Goal: Transaction & Acquisition: Purchase product/service

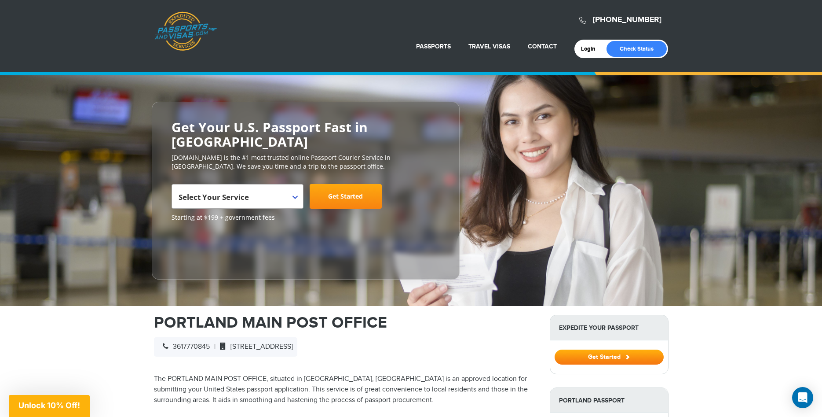
click at [296, 184] on span at bounding box center [298, 189] width 9 height 11
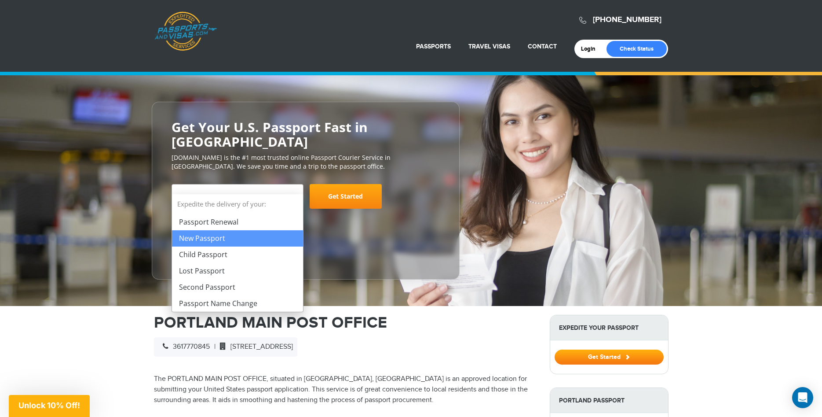
select select "**********"
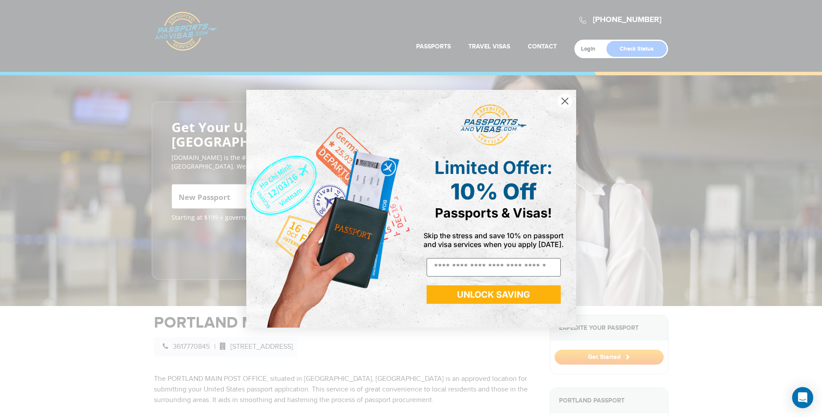
click at [566, 101] on circle "Close dialog" at bounding box center [564, 100] width 15 height 15
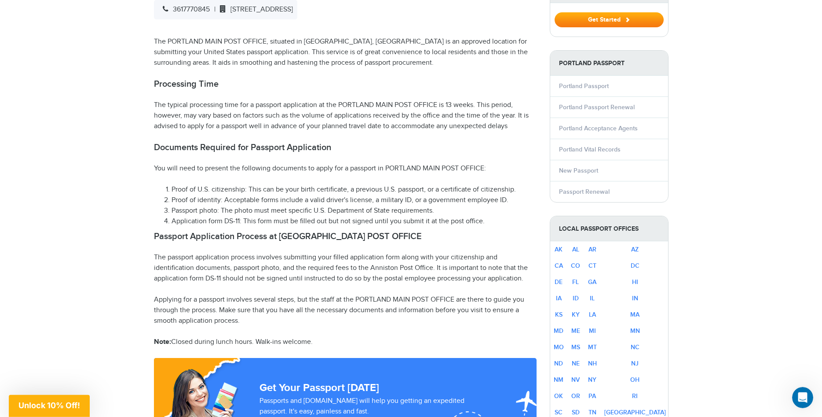
scroll to position [449, 0]
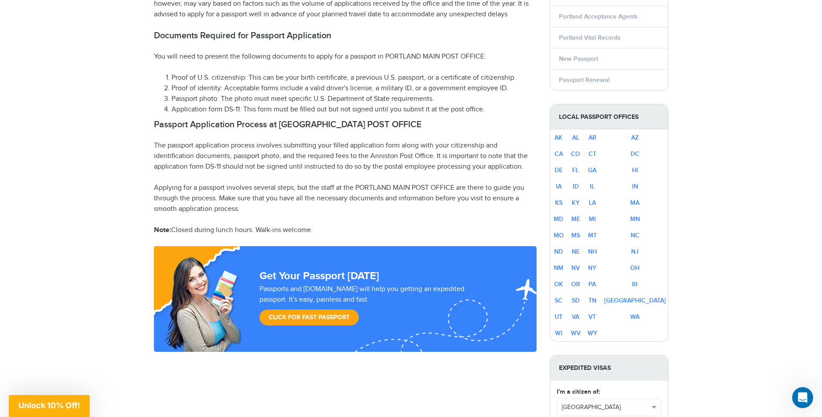
drag, startPoint x: 308, startPoint y: 300, endPoint x: 580, endPoint y: 292, distance: 271.9
click at [314, 309] on link "Click for Fast Passport" at bounding box center [309, 317] width 99 height 16
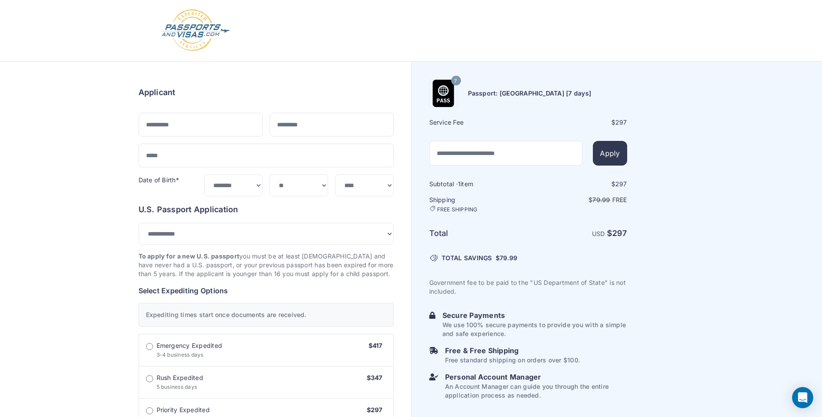
select select "***"
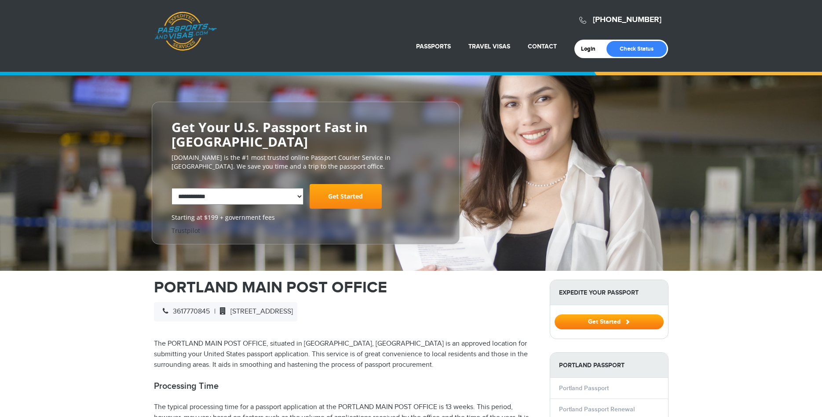
select select "**********"
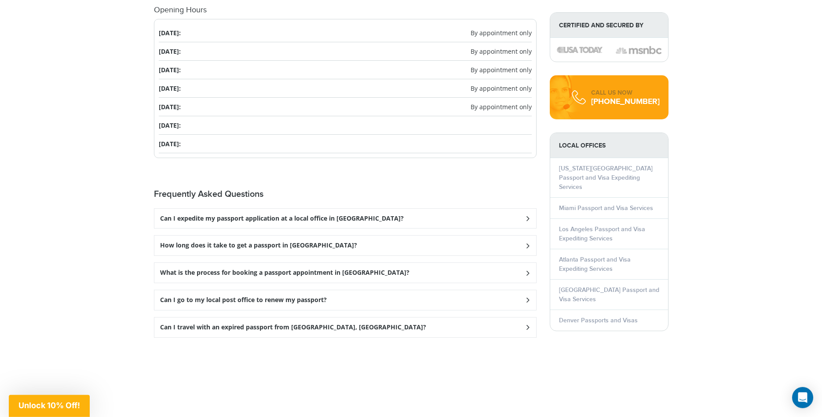
scroll to position [1077, 0]
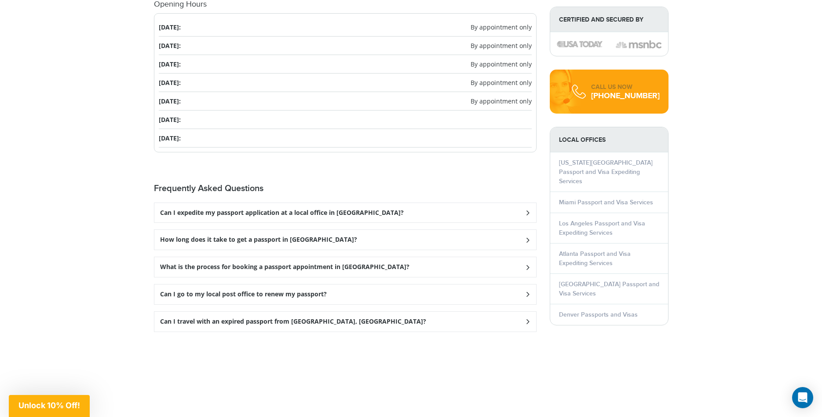
click at [341, 209] on h3 "Can I expedite my passport application at a local office in [GEOGRAPHIC_DATA]?" at bounding box center [282, 212] width 244 height 7
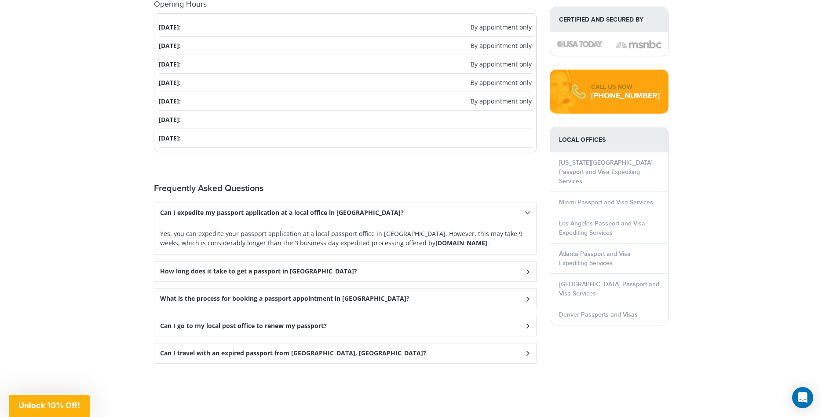
click at [370, 261] on div "How long does it take to get a passport in [GEOGRAPHIC_DATA]?" at bounding box center [345, 271] width 382 height 20
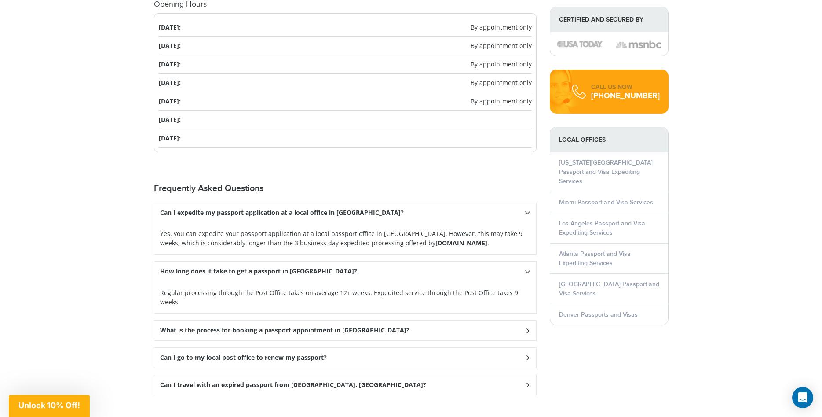
click at [393, 320] on div "What is the process for booking a passport appointment in [GEOGRAPHIC_DATA]?" at bounding box center [345, 330] width 382 height 20
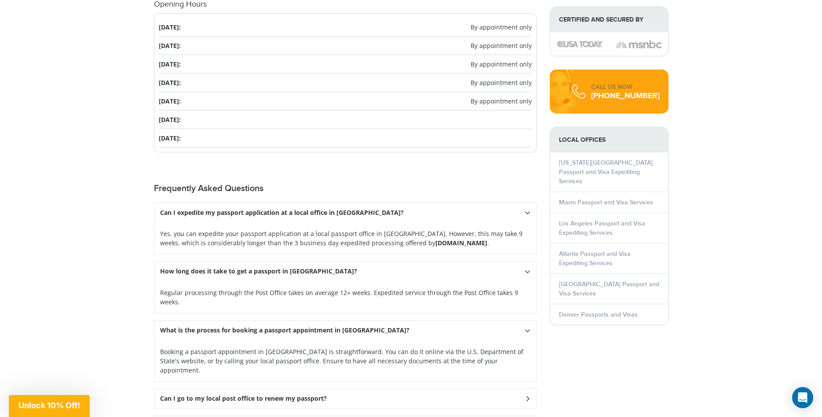
click at [349, 388] on div "Can I go to my local post office to renew my passport?" at bounding box center [345, 398] width 382 height 20
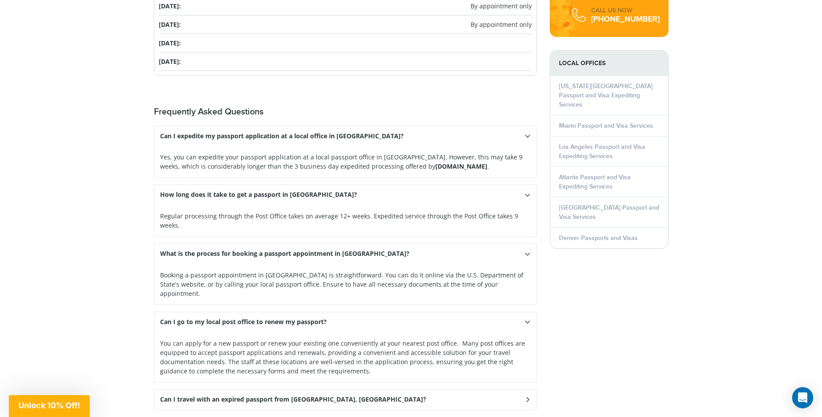
scroll to position [1256, 0]
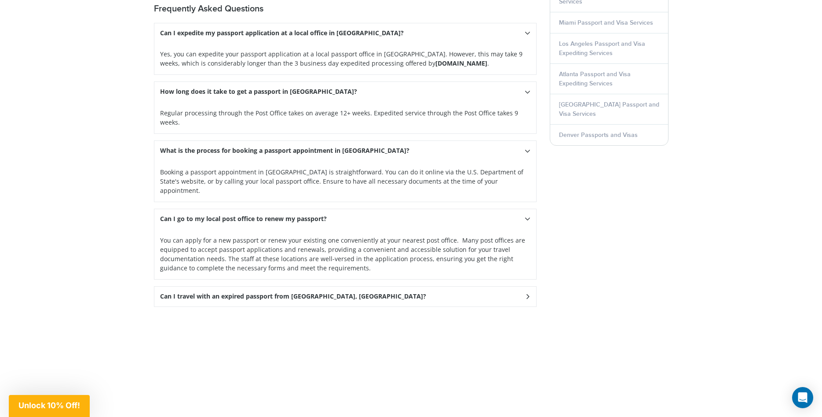
click at [352, 286] on div "Can I travel with an expired passport from [GEOGRAPHIC_DATA], [GEOGRAPHIC_DATA]?" at bounding box center [345, 296] width 382 height 20
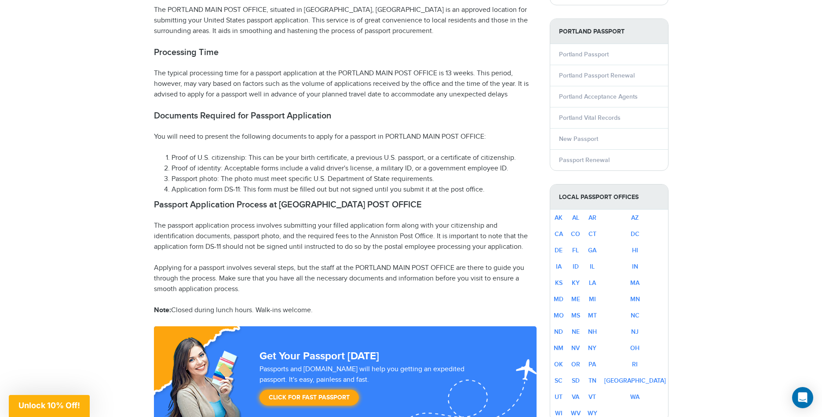
scroll to position [359, 0]
